Goal: Information Seeking & Learning: Learn about a topic

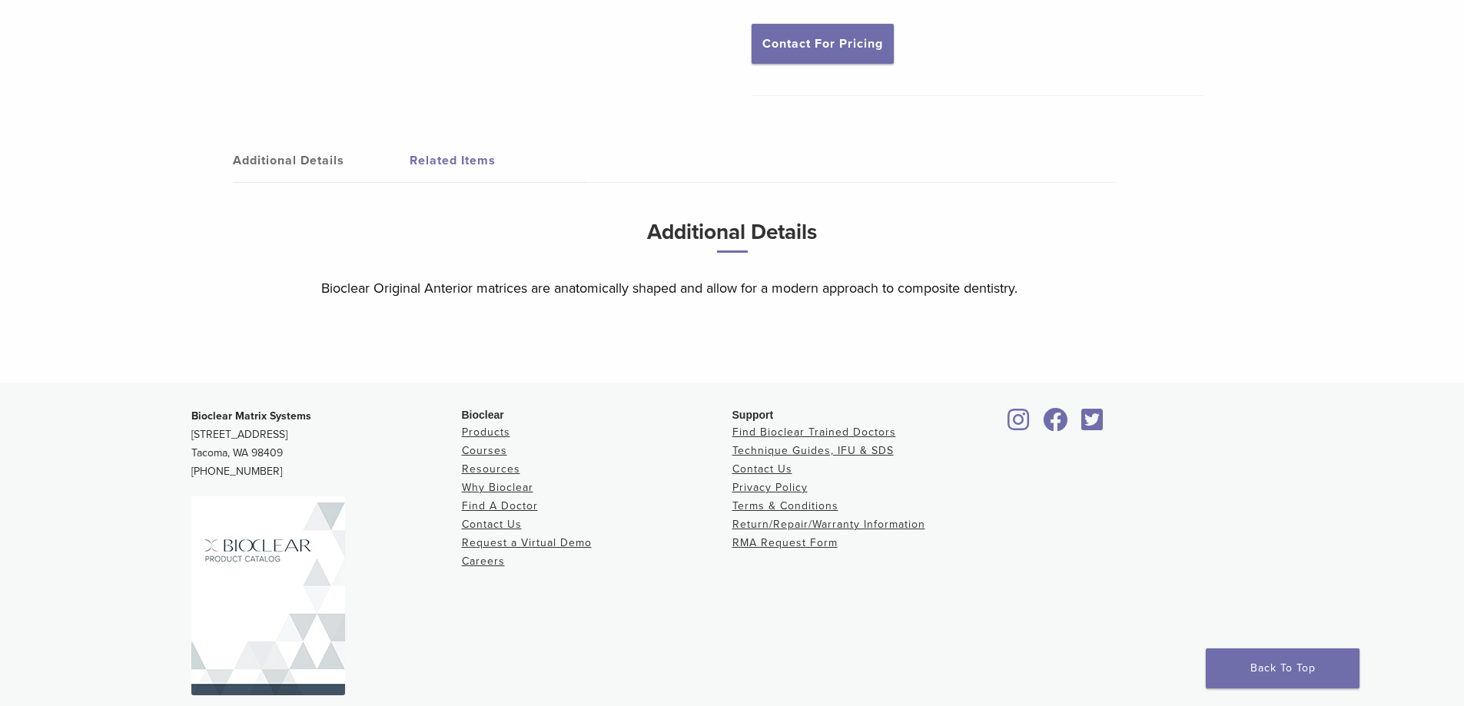
scroll to position [639, 0]
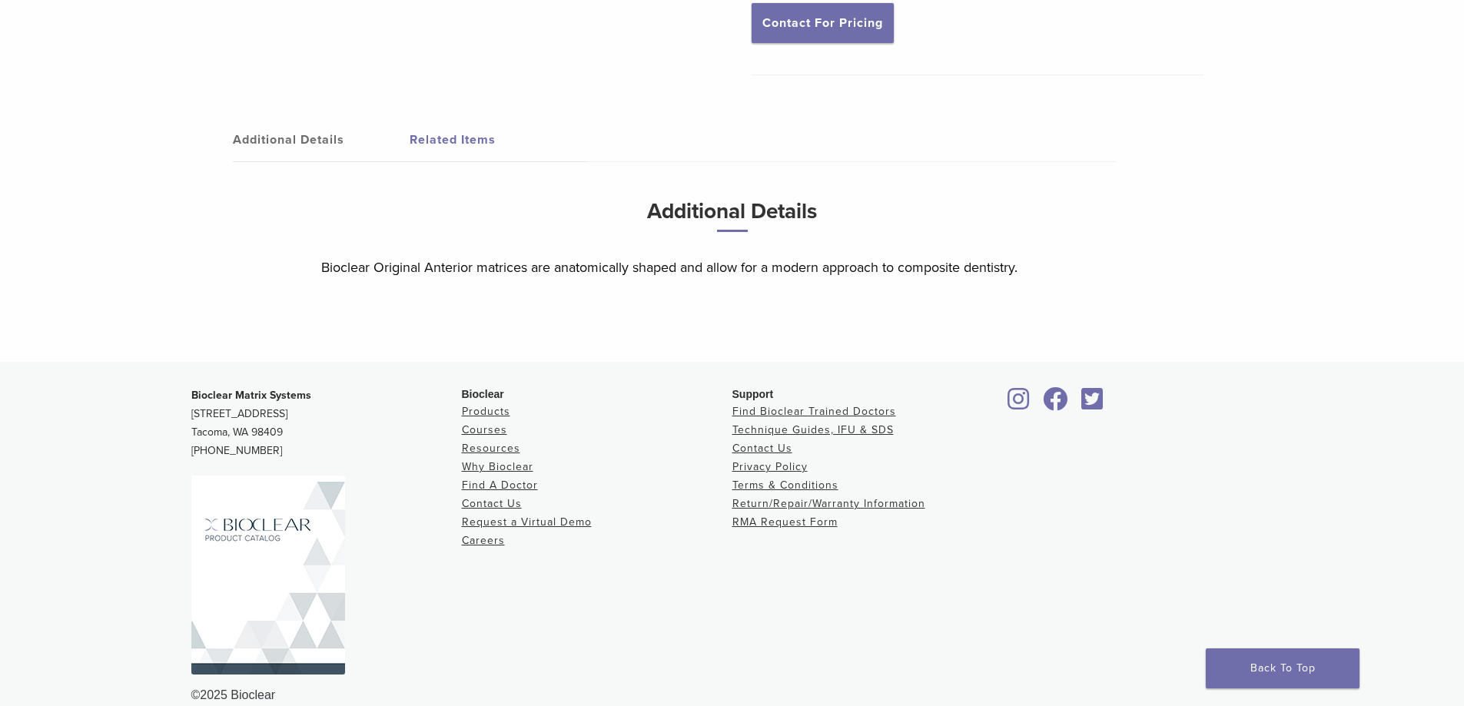
click at [247, 509] on img at bounding box center [268, 575] width 154 height 199
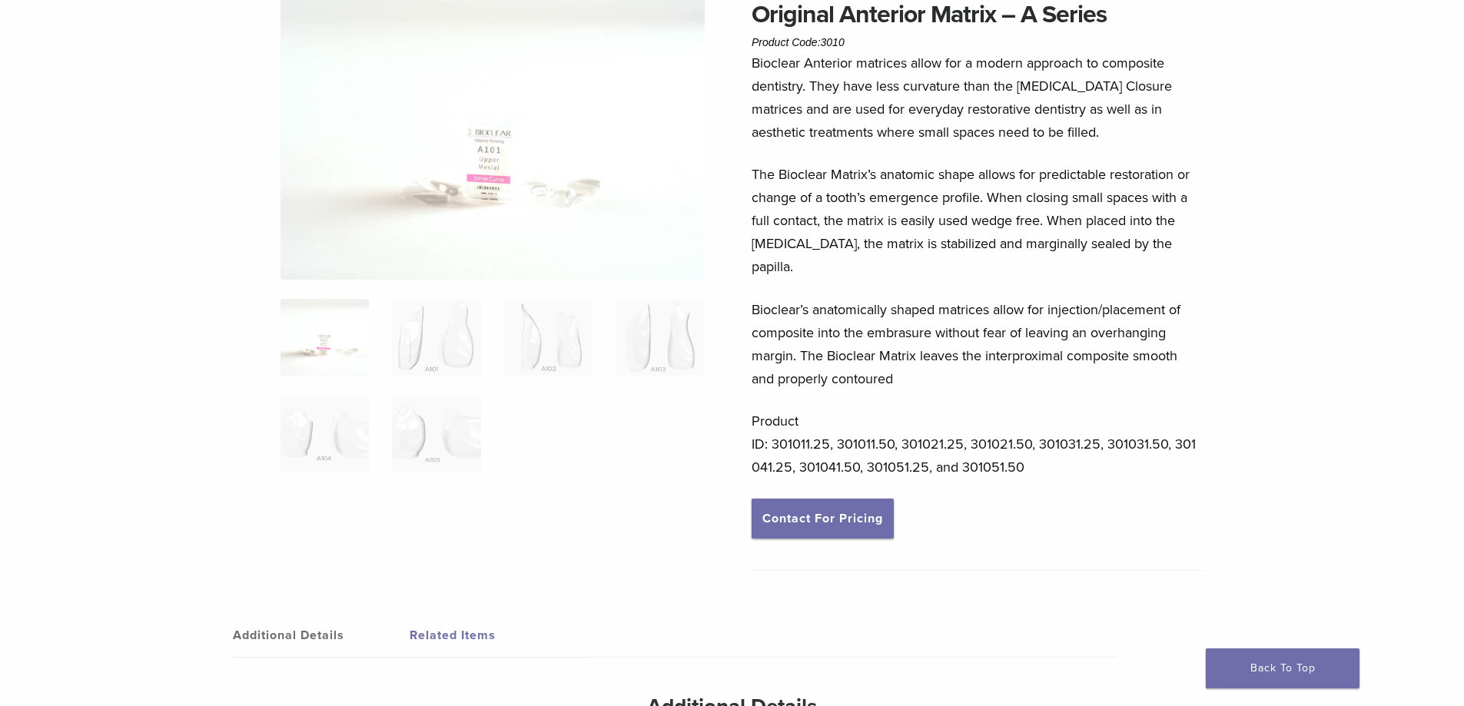
scroll to position [0, 0]
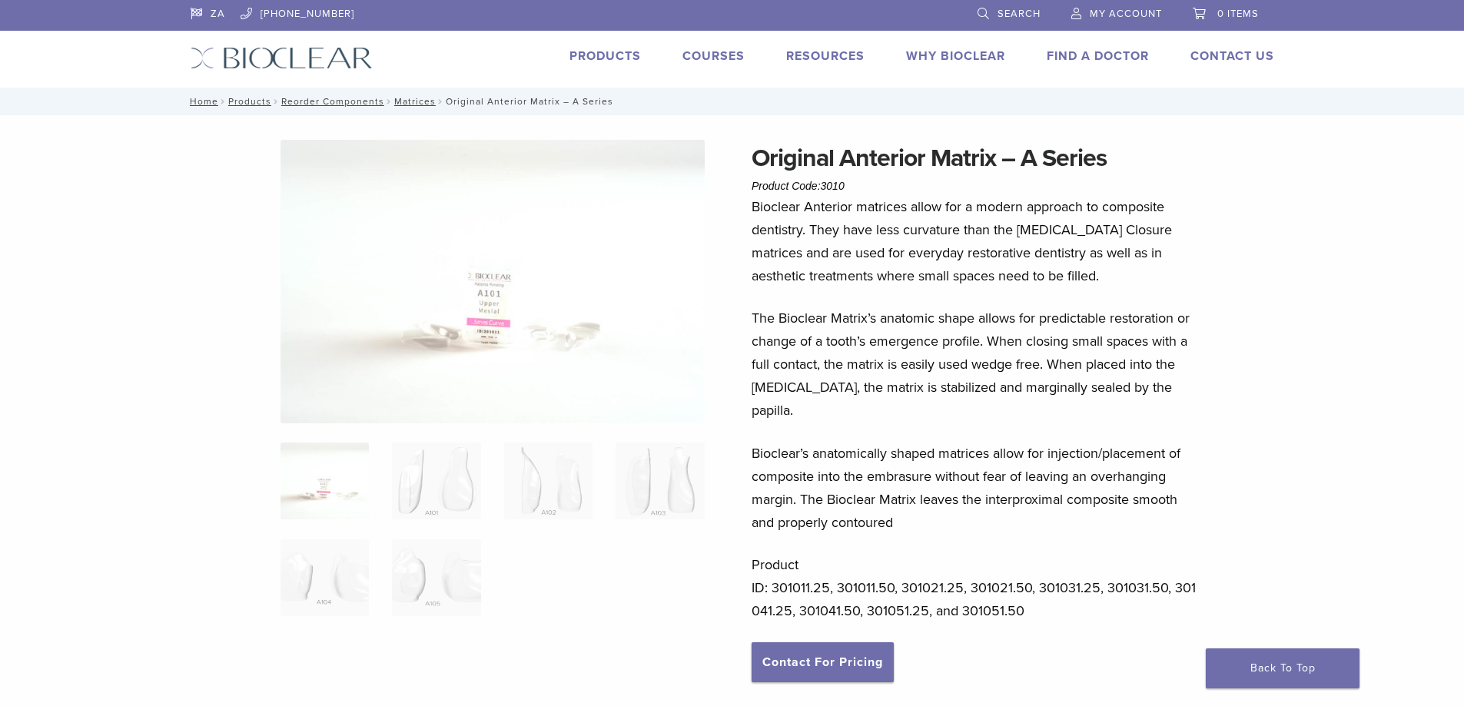
click at [600, 55] on link "Products" at bounding box center [604, 55] width 71 height 15
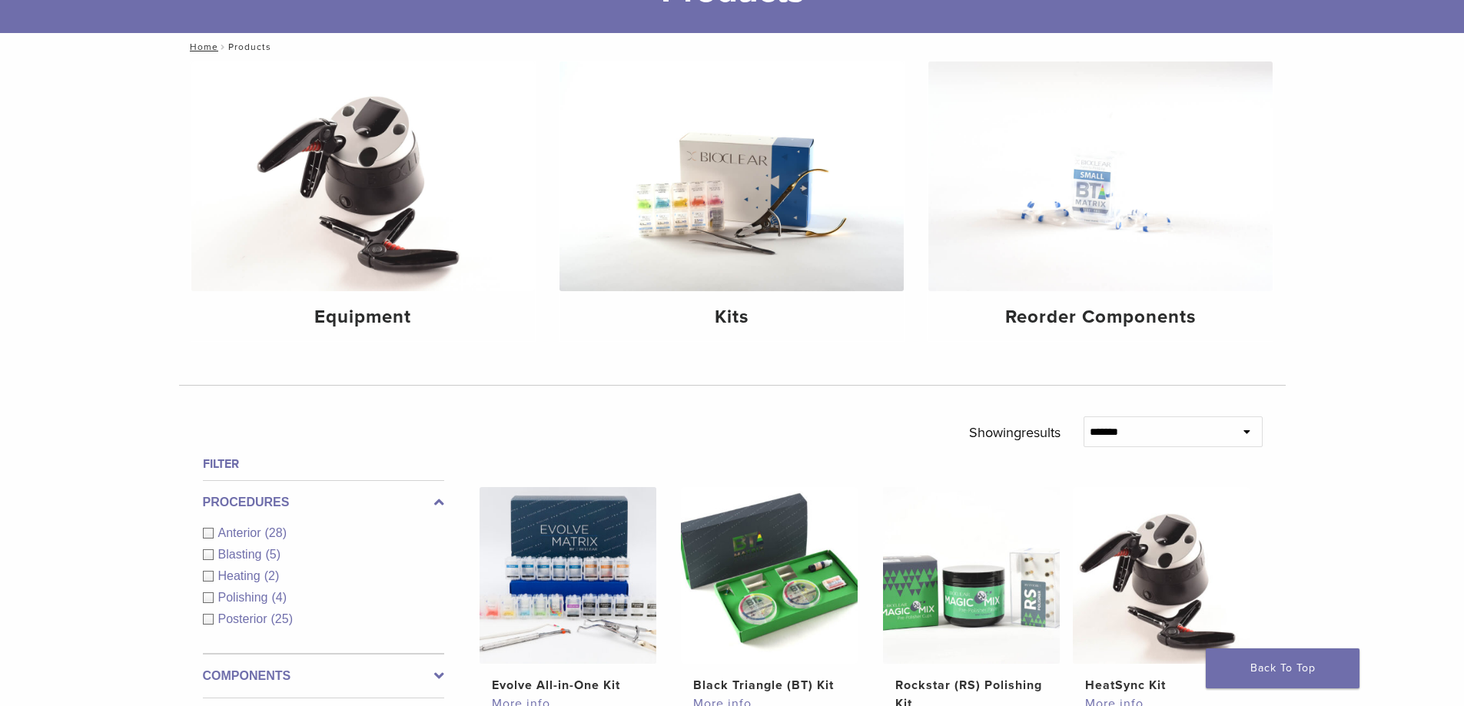
scroll to position [154, 0]
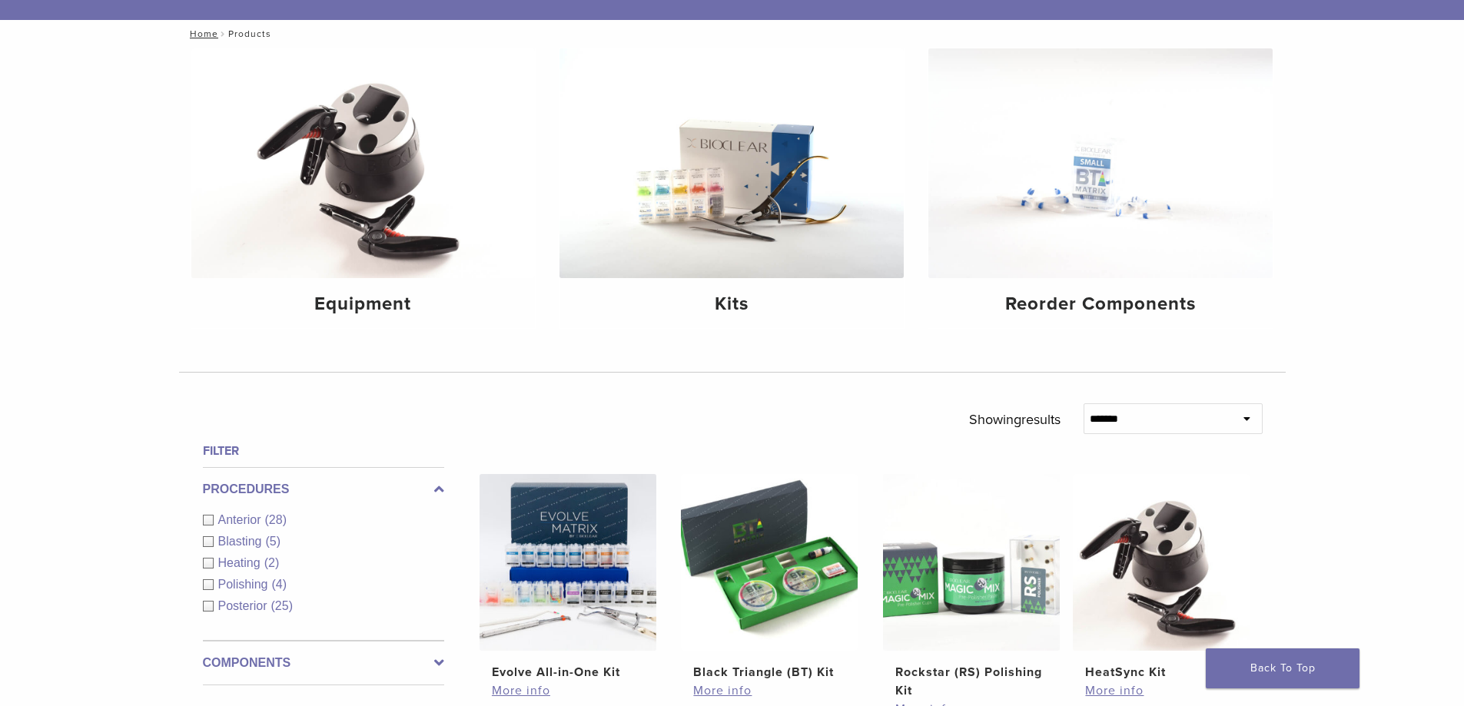
click at [205, 519] on div "Anterior (28)" at bounding box center [323, 520] width 241 height 18
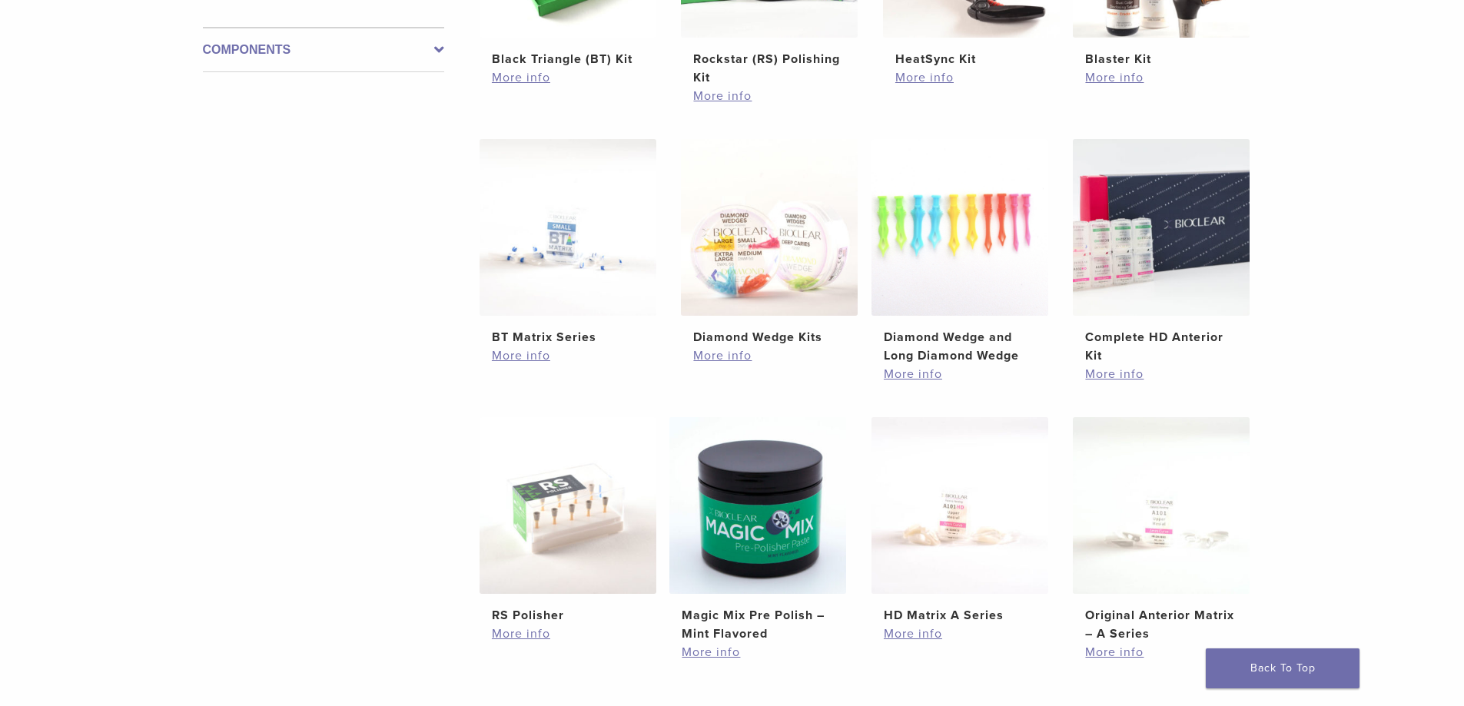
scroll to position [768, 0]
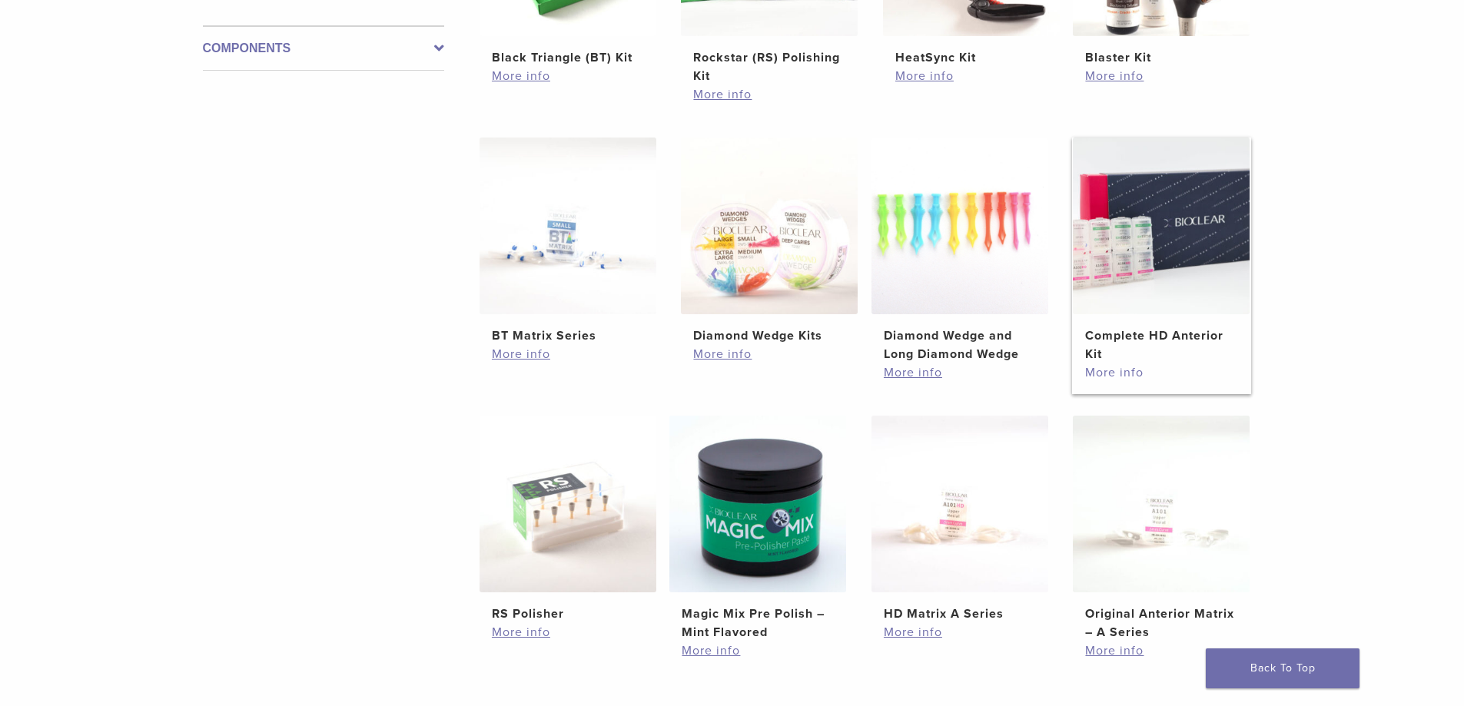
click at [1102, 370] on link "More info" at bounding box center [1161, 372] width 152 height 18
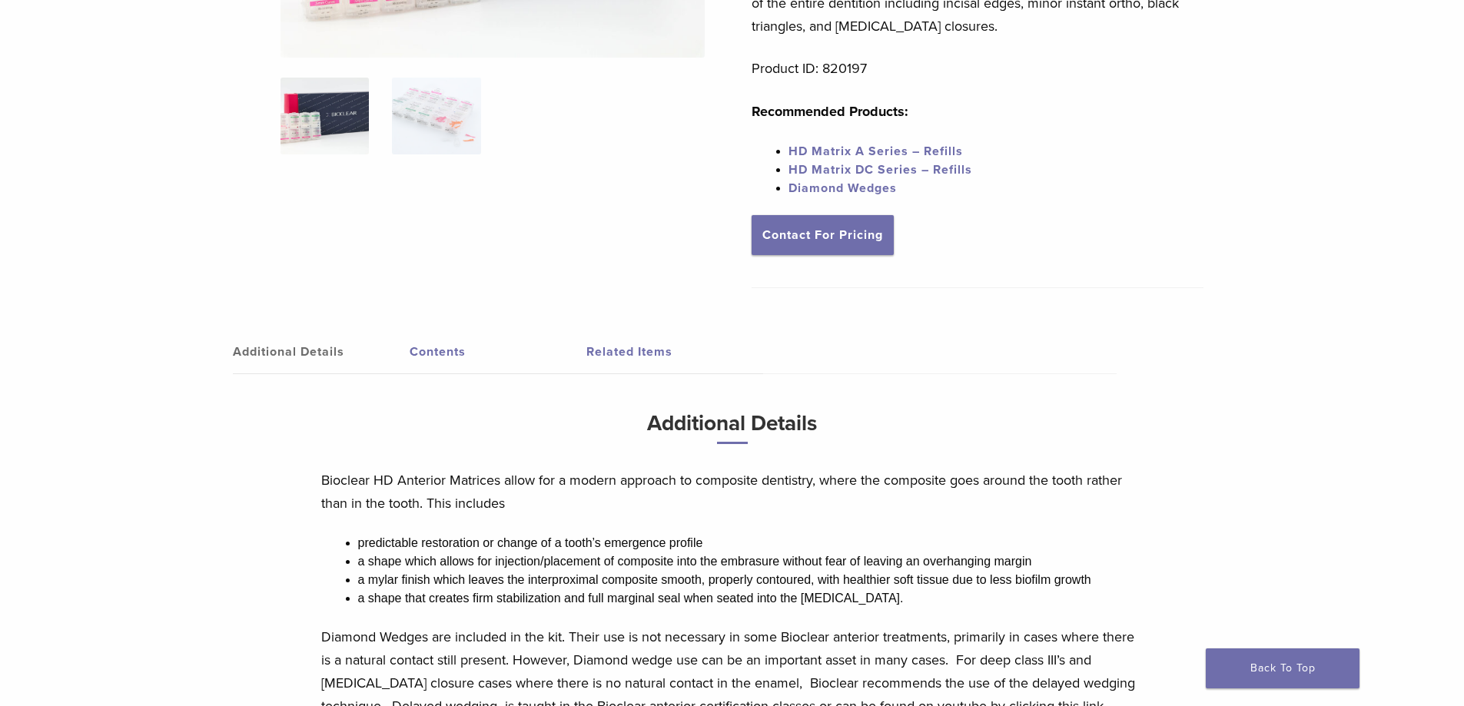
scroll to position [211, 0]
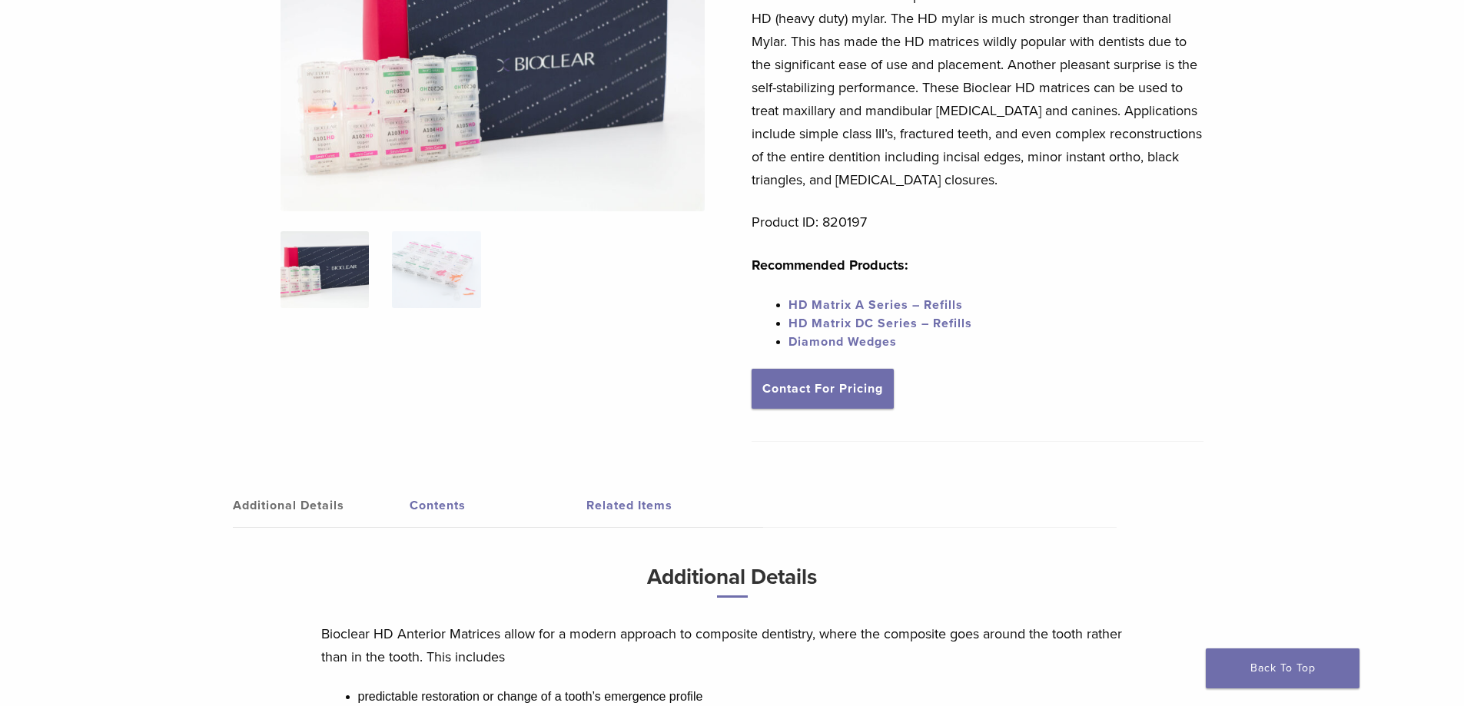
click at [872, 302] on link "HD Matrix A Series – Refills" at bounding box center [875, 304] width 174 height 15
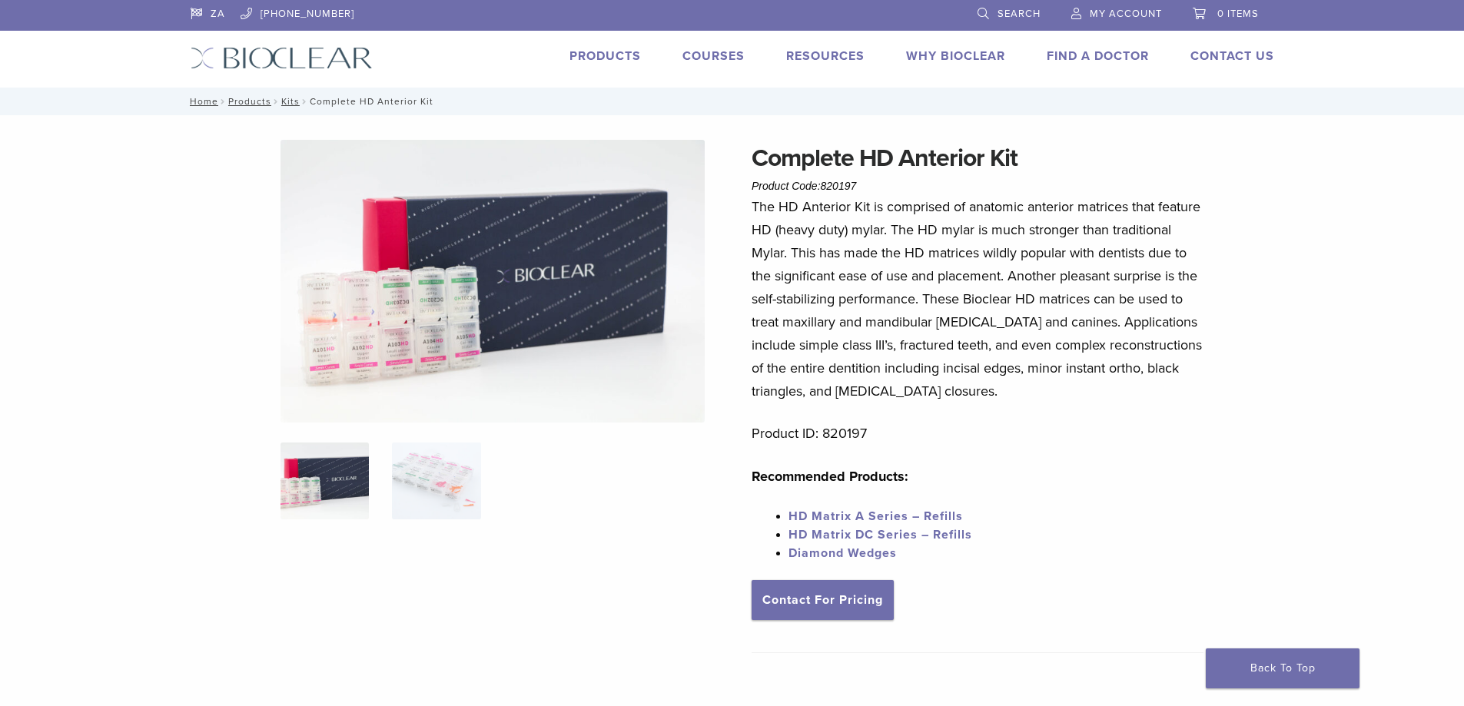
scroll to position [211, 0]
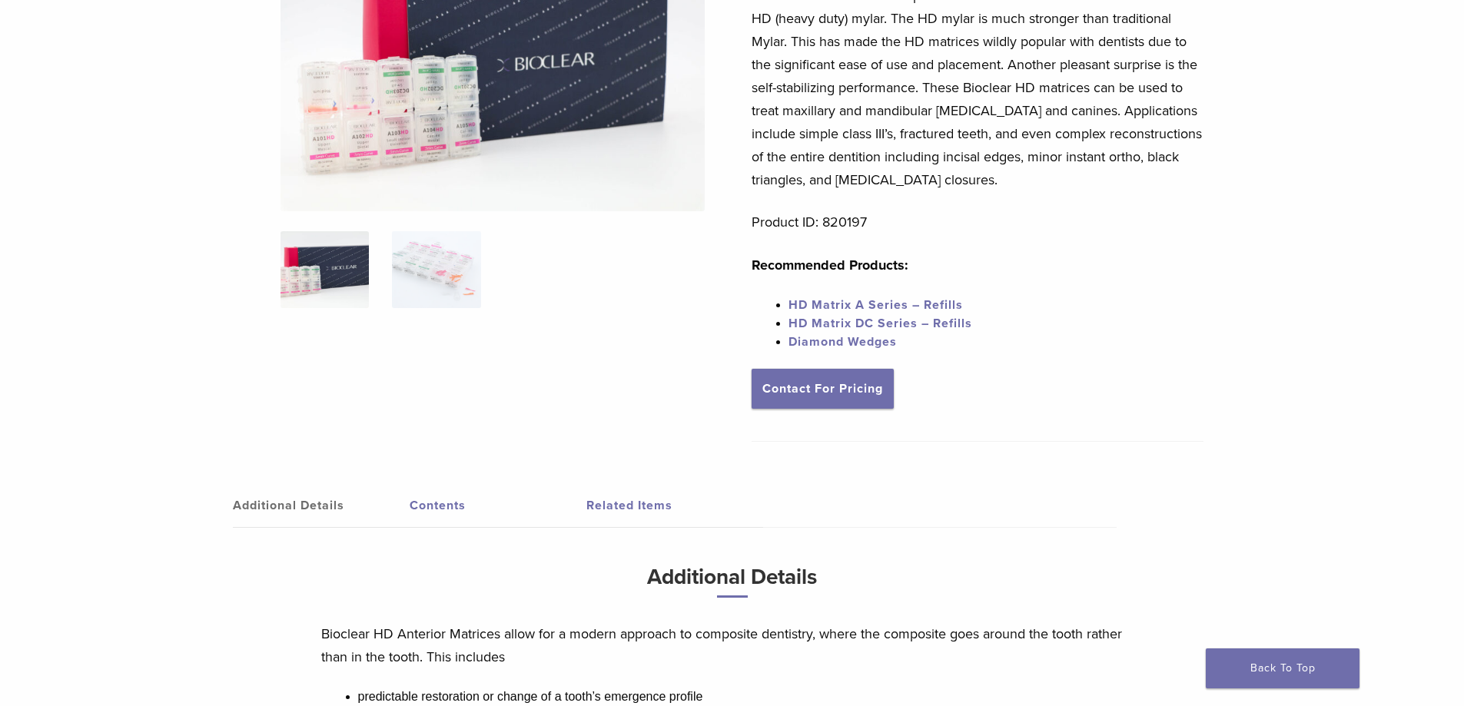
click at [292, 503] on link "Additional Details" at bounding box center [321, 505] width 177 height 43
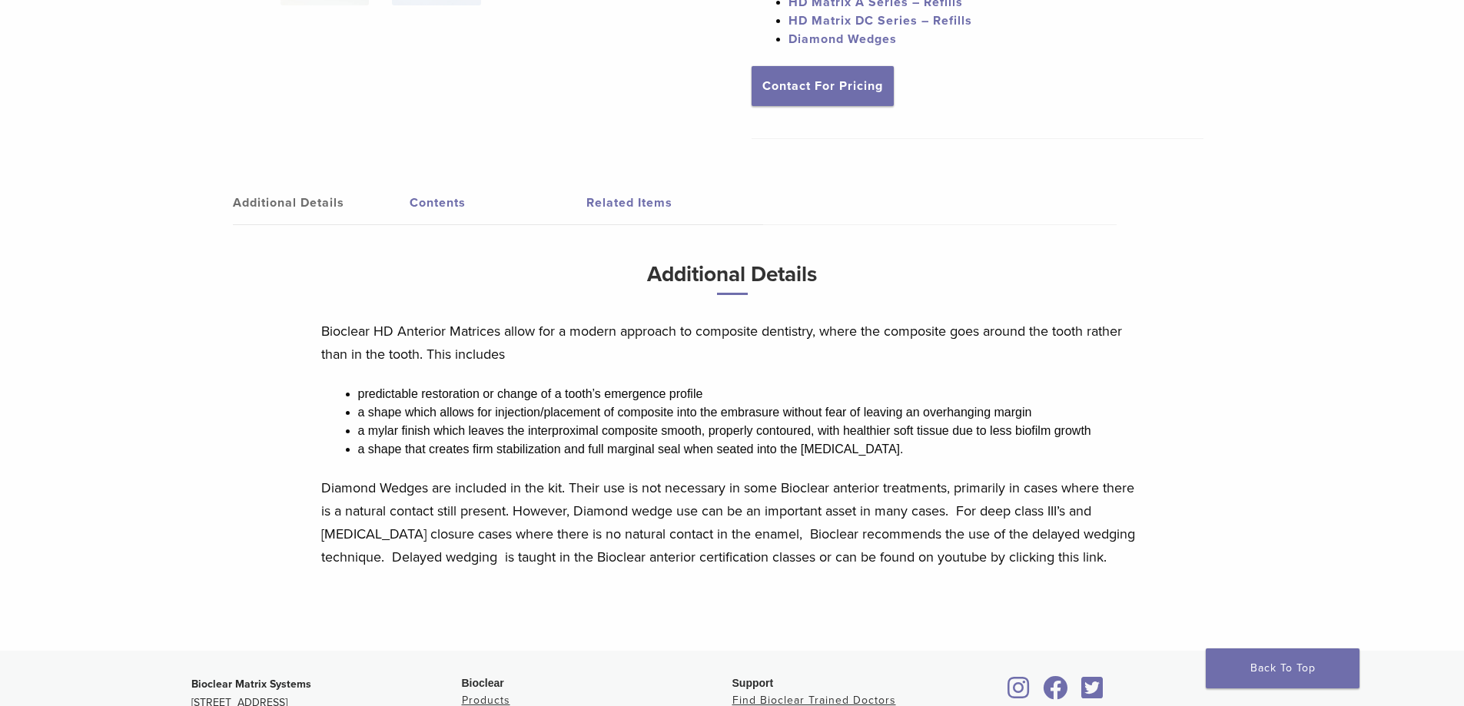
scroll to position [519, 0]
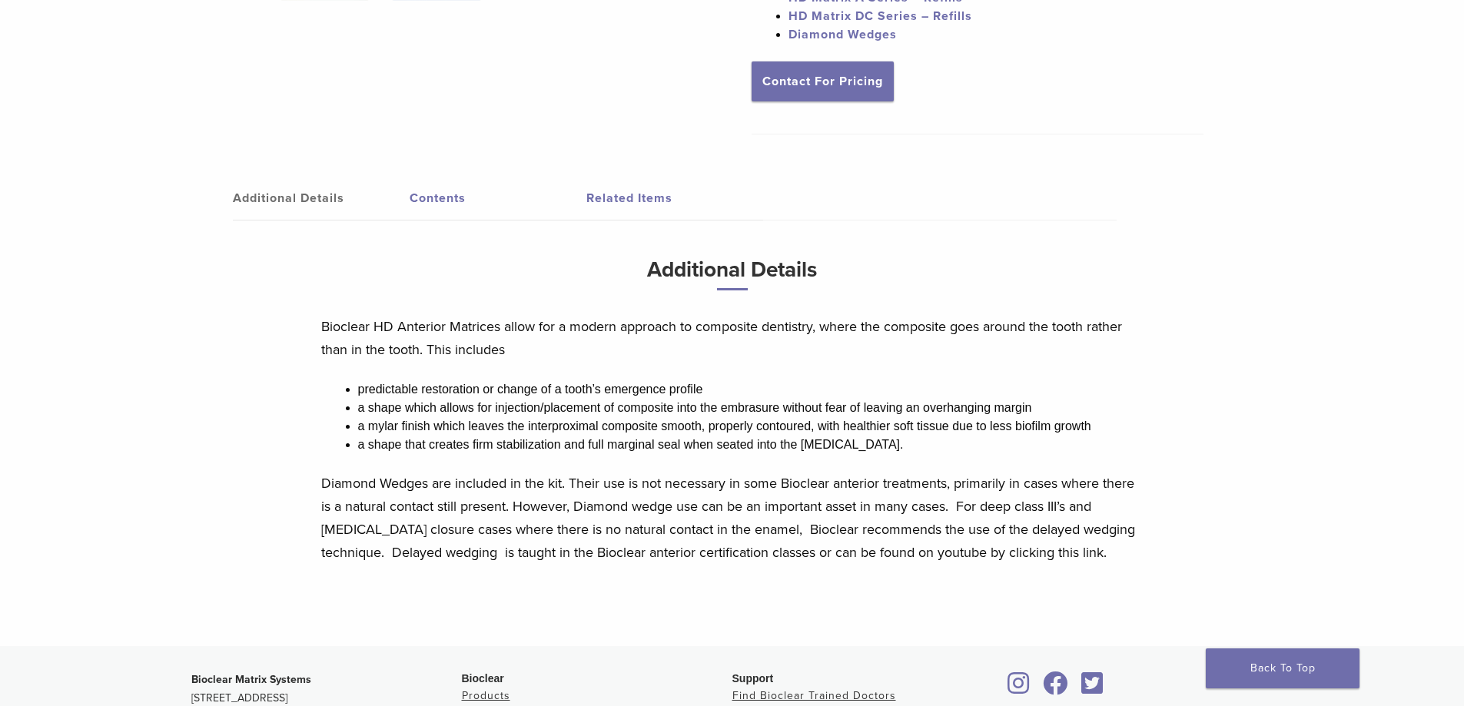
click at [443, 202] on link "Contents" at bounding box center [498, 198] width 177 height 43
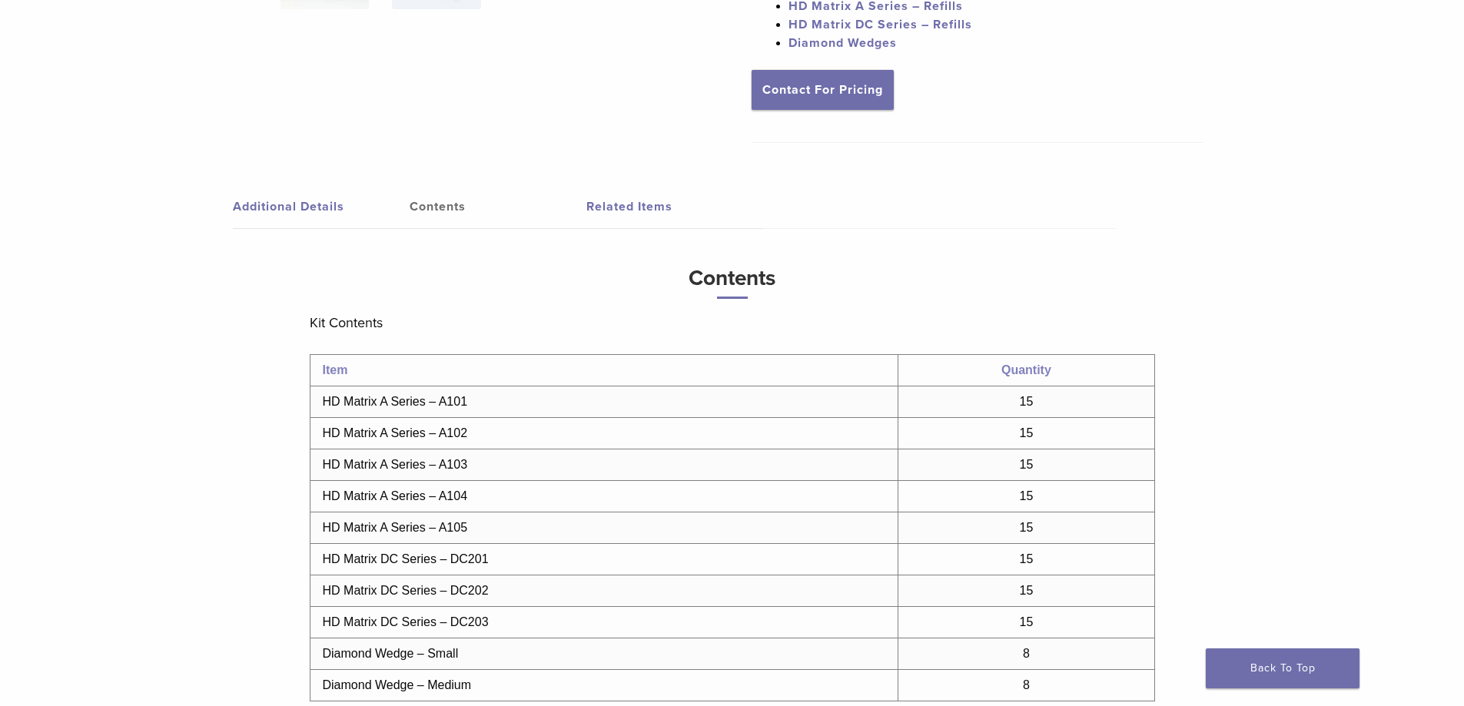
scroll to position [692, 0]
